Goal: Find contact information

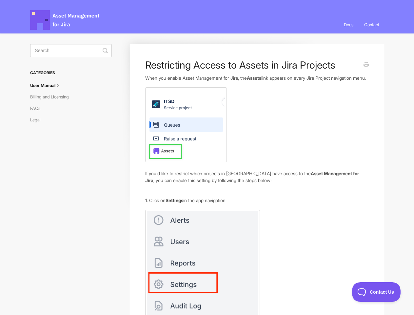
click at [371, 25] on link "Contact" at bounding box center [371, 25] width 25 height 18
click at [105, 51] on icon "submit" at bounding box center [105, 50] width 5 height 5
click at [376, 292] on span "Contact Us" at bounding box center [376, 292] width 49 height 5
